Goal: Task Accomplishment & Management: Complete application form

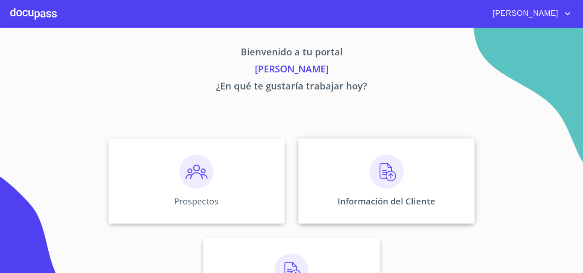
click at [382, 180] on img at bounding box center [386, 172] width 34 height 34
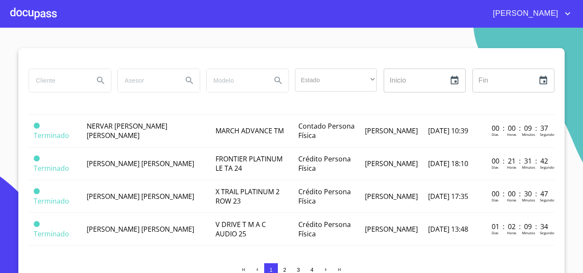
scroll to position [714, 0]
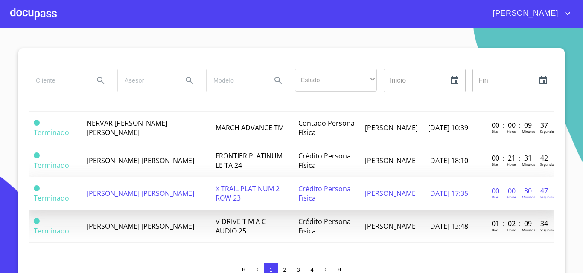
click at [119, 189] on span "[PERSON_NAME] [PERSON_NAME]" at bounding box center [141, 193] width 108 height 9
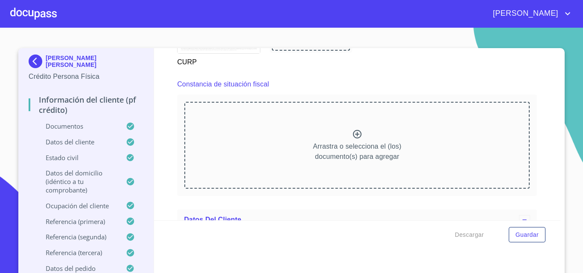
scroll to position [2304, 0]
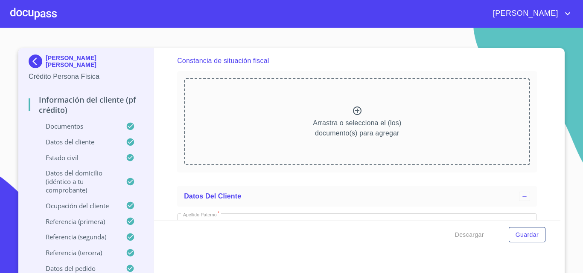
click at [352, 116] on icon at bounding box center [357, 111] width 10 height 10
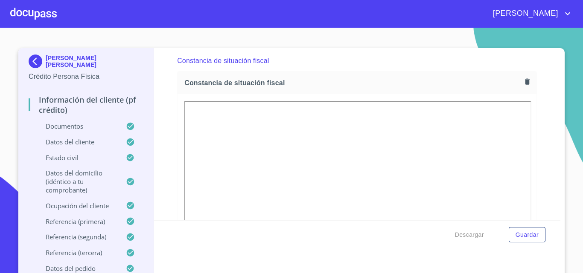
click at [156, 121] on div "Información del cliente (PF crédito) Documentos Documento de identificación.   …" at bounding box center [357, 134] width 407 height 172
click at [528, 232] on span "Guardar" at bounding box center [526, 235] width 23 height 11
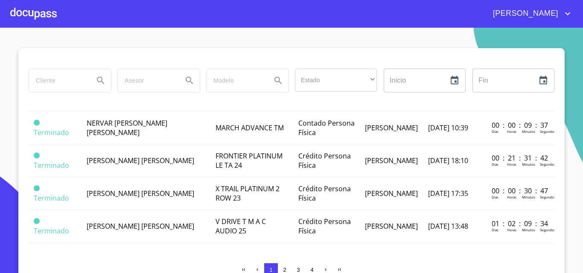
scroll to position [7, 0]
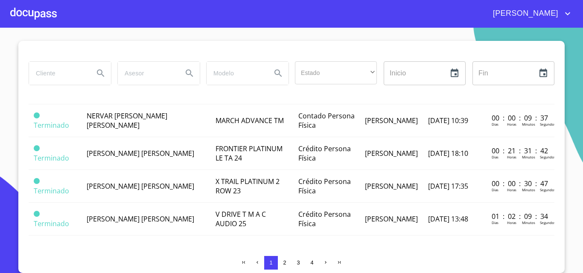
click at [283, 263] on span "2" at bounding box center [284, 263] width 3 height 6
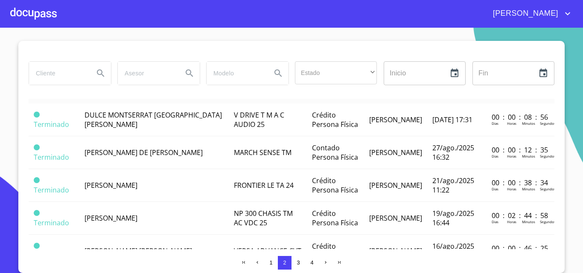
scroll to position [0, 0]
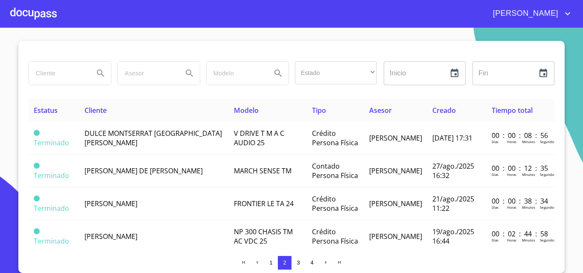
click at [110, 166] on span "TERESITA DE JESUS OROZCO SANDOVAL" at bounding box center [143, 170] width 118 height 9
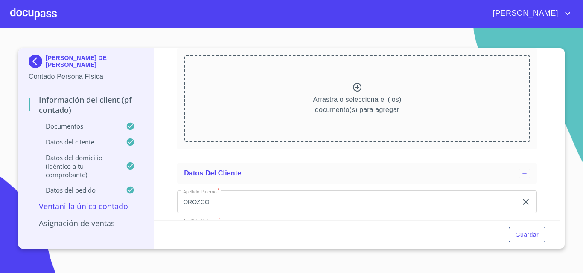
scroll to position [1152, 0]
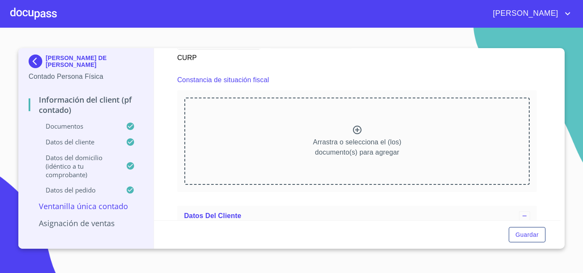
click at [356, 135] on icon at bounding box center [357, 130] width 10 height 10
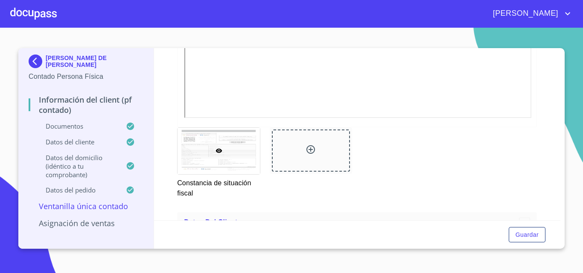
scroll to position [1408, 0]
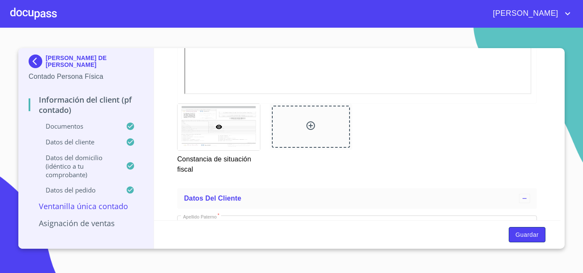
click at [536, 235] on span "Guardar" at bounding box center [526, 235] width 23 height 11
